Goal: Information Seeking & Learning: Learn about a topic

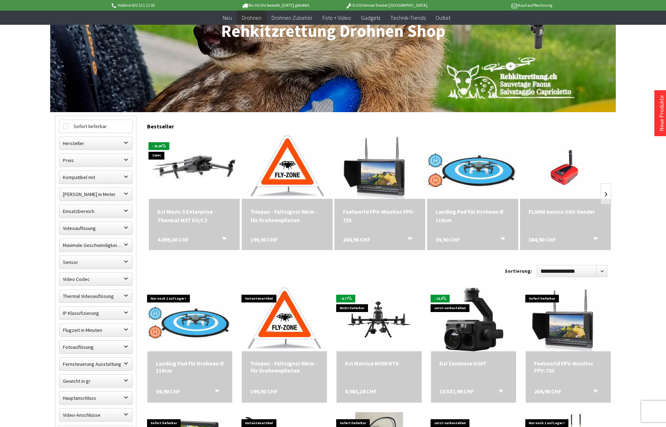
scroll to position [138, 0]
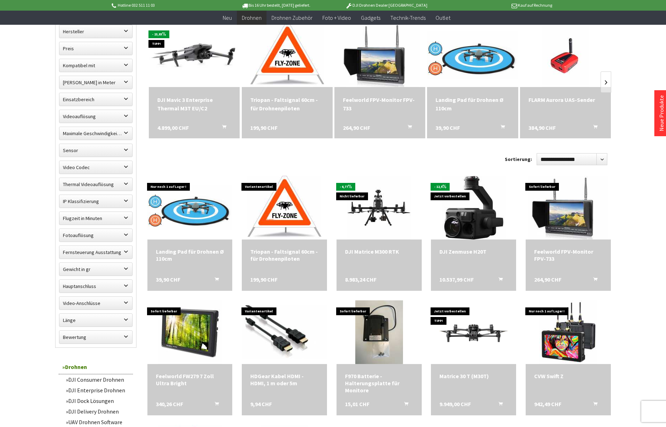
scroll to position [227, 0]
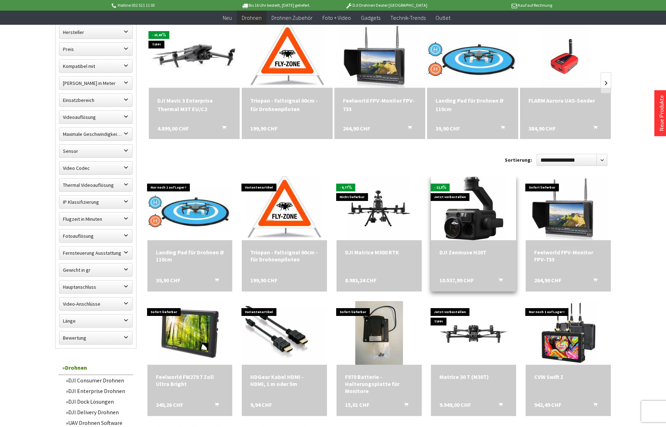
click at [444, 256] on div "DJI Zenmuse H20T 10.537,99 CHF In den Warenkorb" at bounding box center [473, 265] width 85 height 51
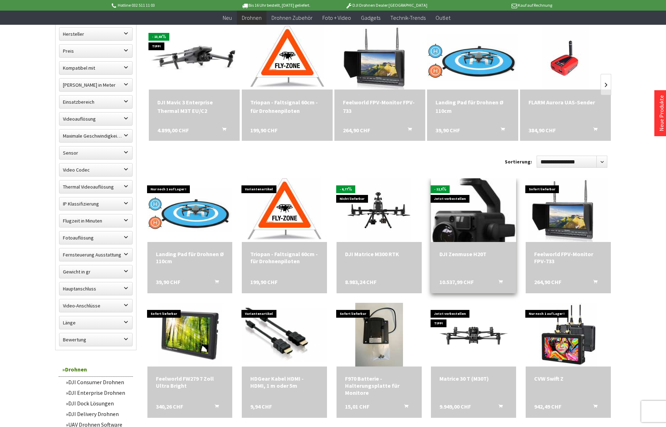
click at [456, 228] on img at bounding box center [473, 209] width 89 height 89
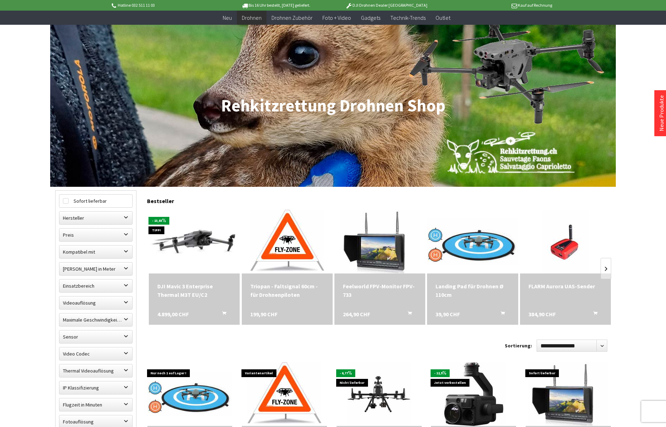
scroll to position [40, 0]
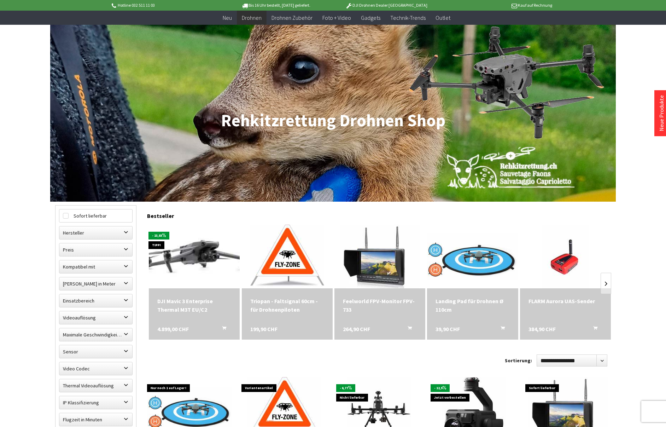
click at [189, 271] on img at bounding box center [194, 256] width 127 height 80
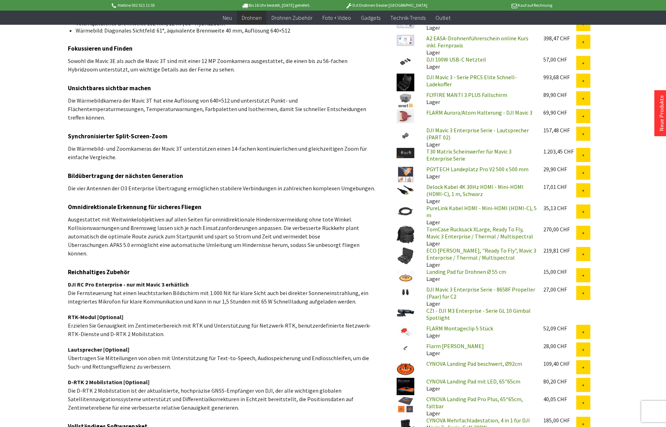
scroll to position [507, 0]
click at [407, 166] on img at bounding box center [406, 175] width 18 height 18
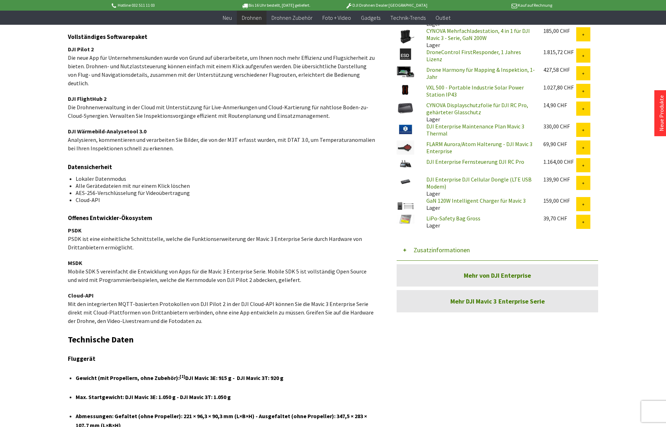
scroll to position [903, 0]
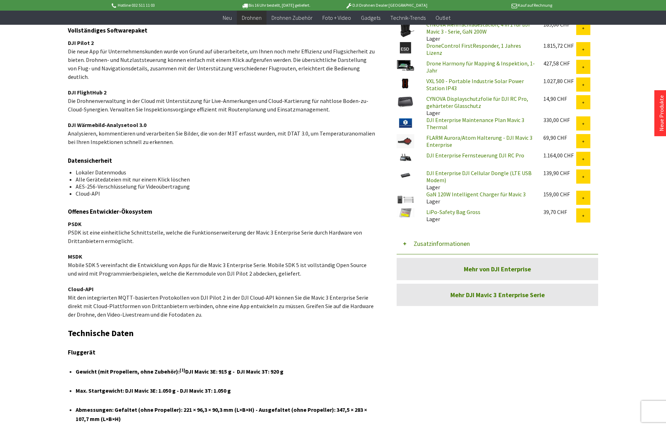
click at [450, 260] on link "Mehr von DJI Enterprise" at bounding box center [498, 269] width 202 height 22
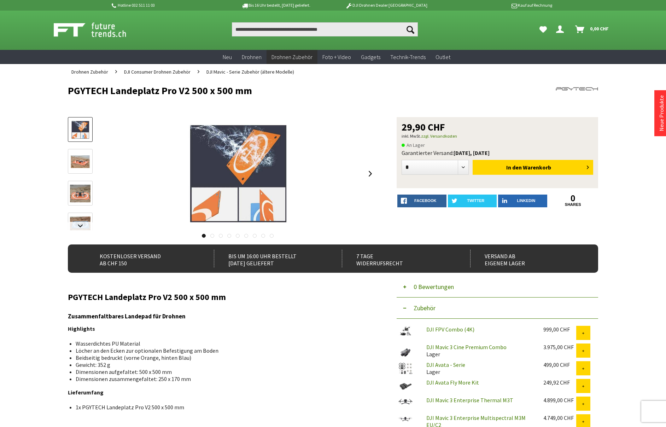
scroll to position [1, 0]
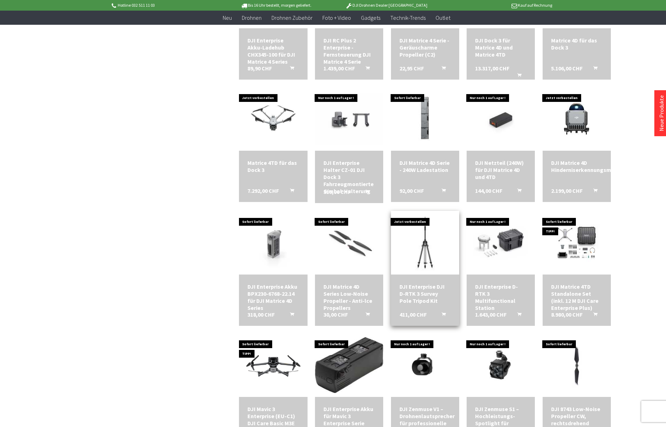
scroll to position [1454, 1]
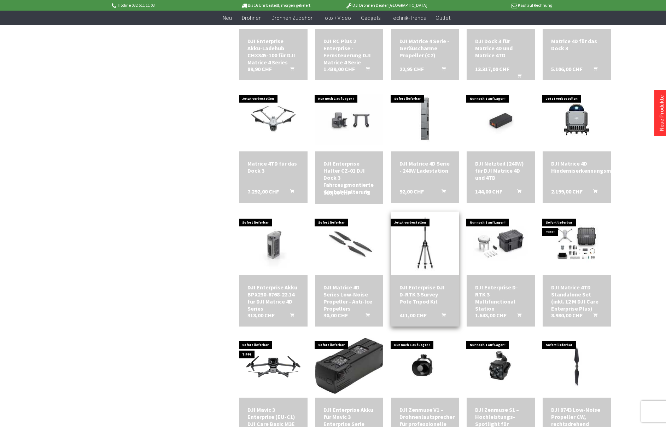
click at [421, 252] on img at bounding box center [424, 243] width 95 height 72
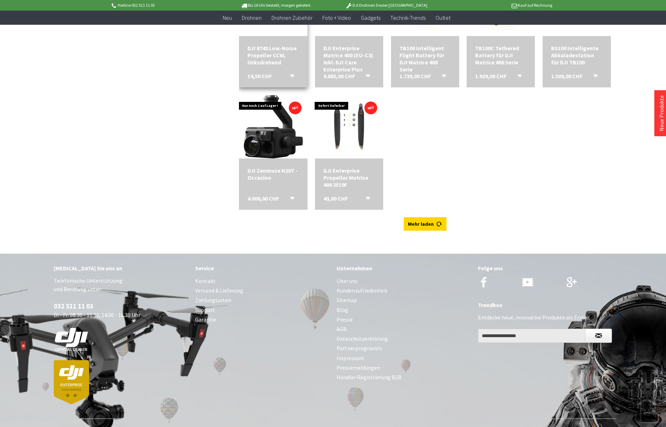
scroll to position [1949, 0]
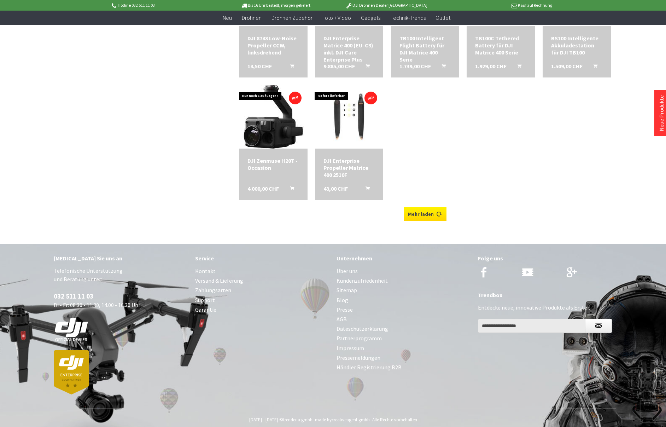
click at [418, 214] on link "Mehr laden" at bounding box center [425, 213] width 43 height 13
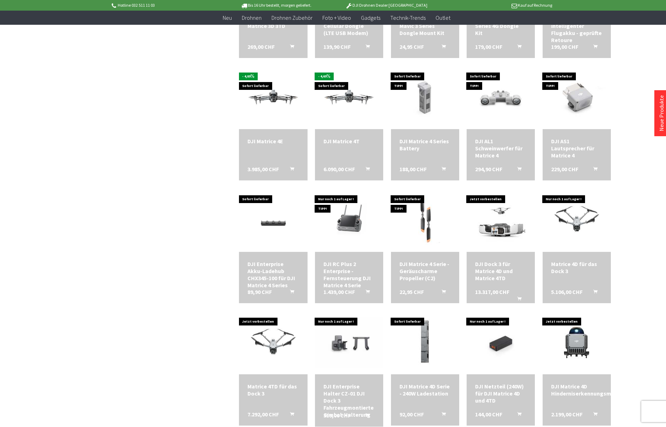
scroll to position [1227, 0]
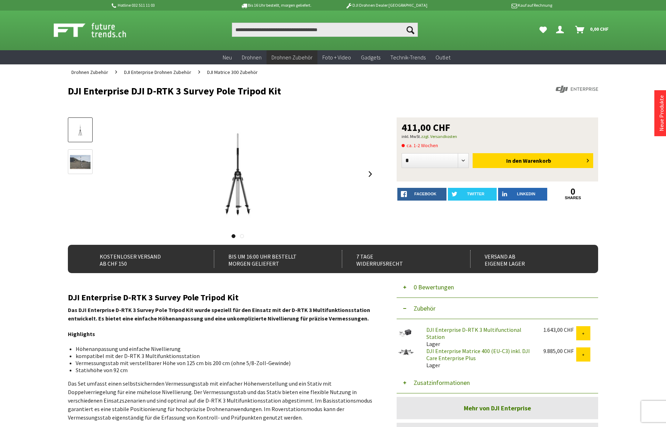
scroll to position [1, 0]
